Goal: Go to known website: Access a specific website the user already knows

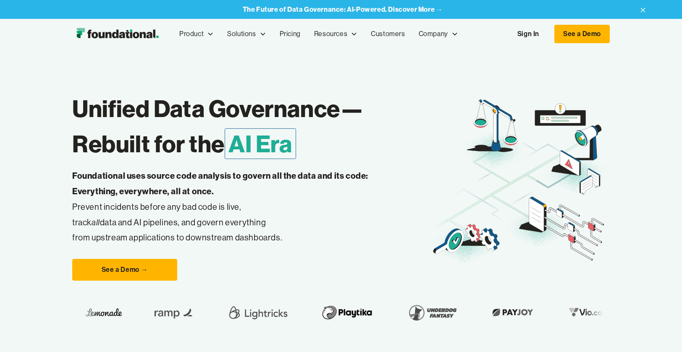
click at [303, 264] on div "See a Demo →" at bounding box center [251, 270] width 358 height 22
